Goal: Task Accomplishment & Management: Use online tool/utility

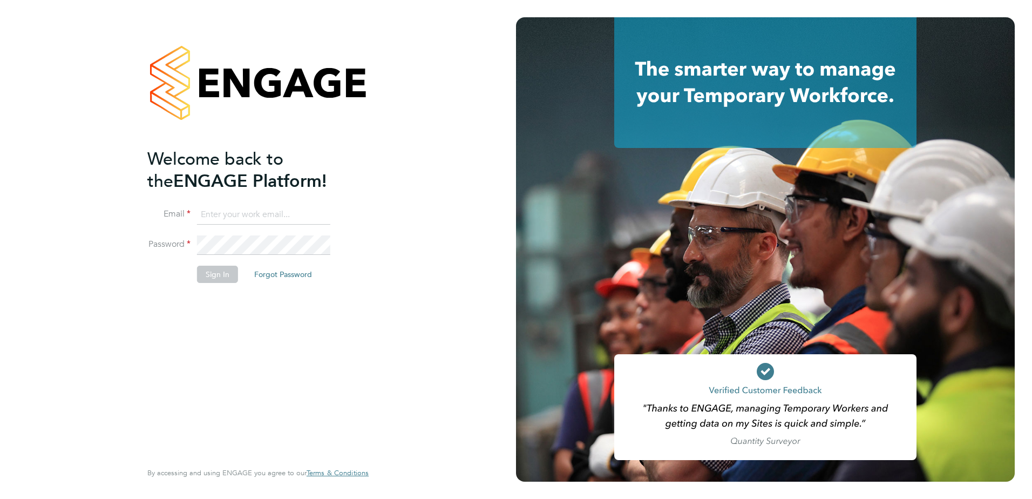
click at [217, 211] on input at bounding box center [263, 214] width 133 height 19
type input "james.jolly1@justice.gov.uk"
click at [213, 279] on button "Sign In" at bounding box center [217, 274] width 41 height 17
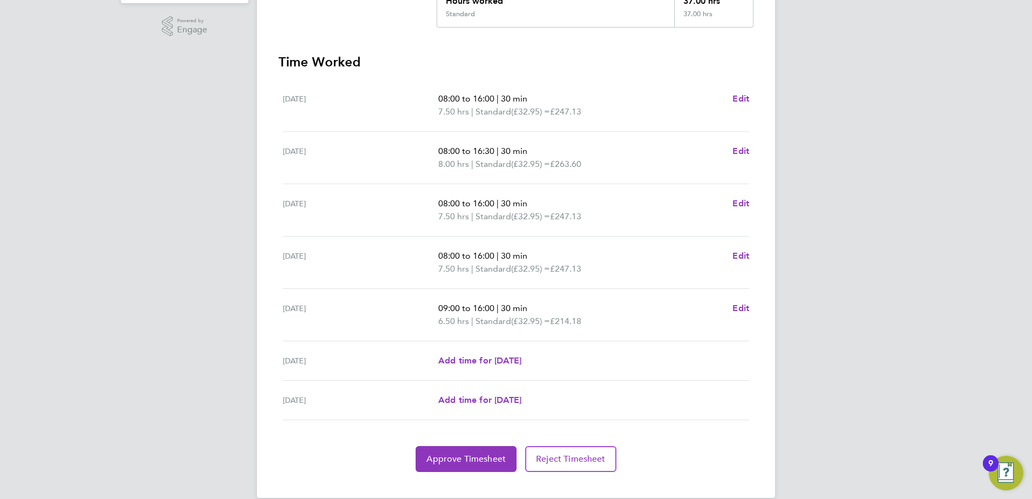
scroll to position [270, 0]
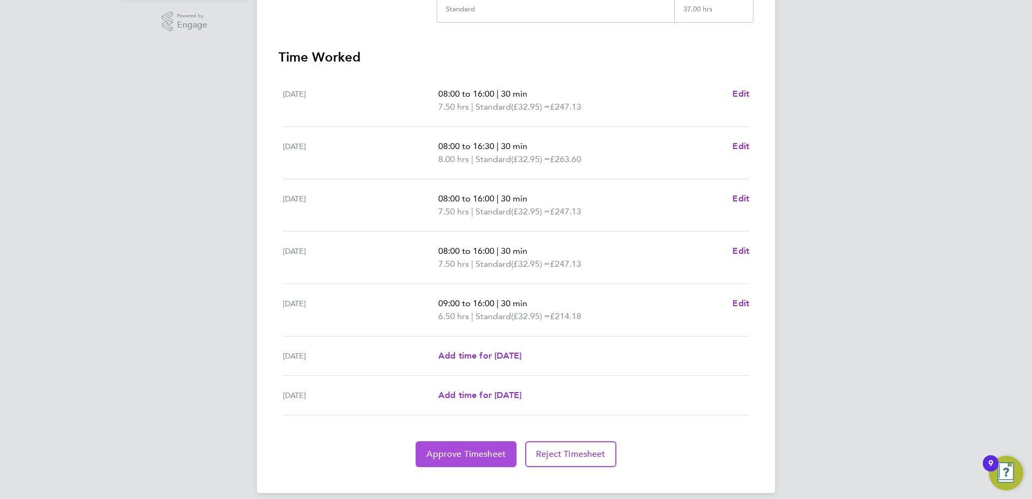
click at [463, 454] on span "Approve Timesheet" at bounding box center [465, 453] width 79 height 11
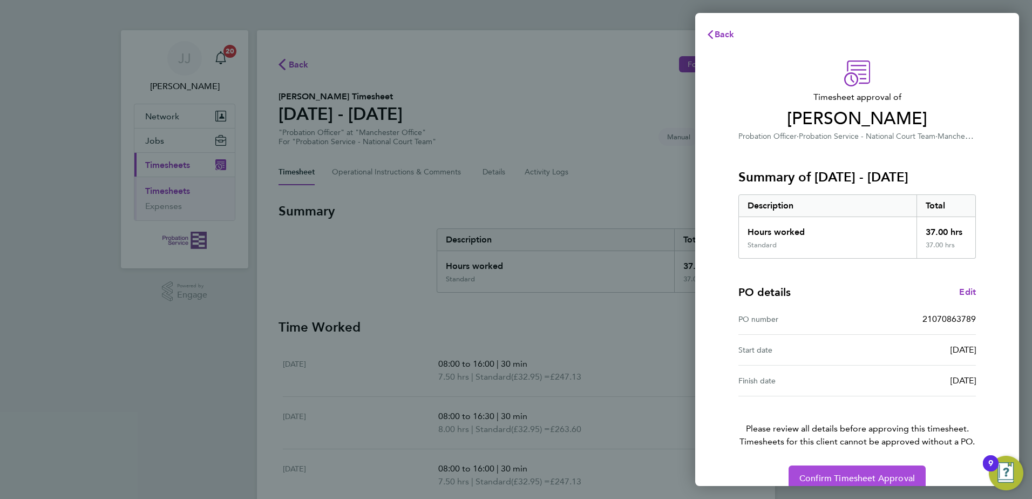
click at [824, 475] on span "Confirm Timesheet Approval" at bounding box center [856, 478] width 115 height 11
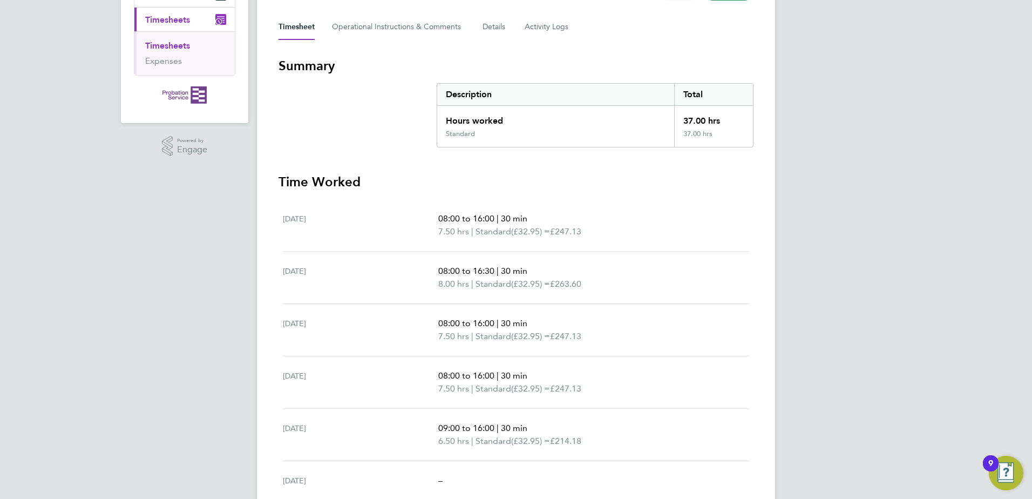
scroll to position [216, 0]
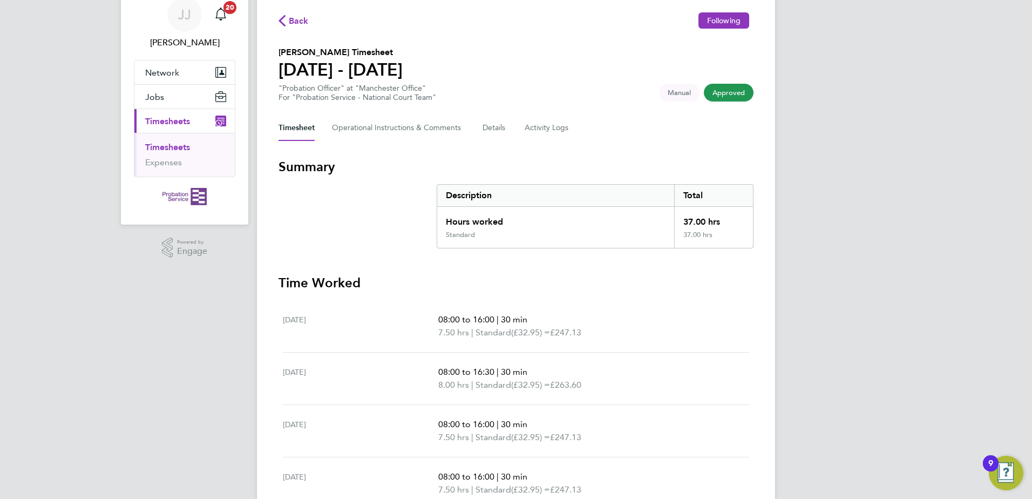
scroll to position [13, 0]
